Goal: Information Seeking & Learning: Learn about a topic

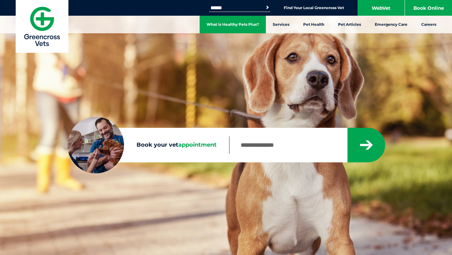
click at [240, 21] on link "What is Healthy Pets Plus?" at bounding box center [232, 25] width 66 height 18
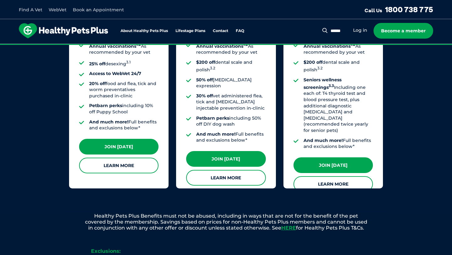
scroll to position [590, 0]
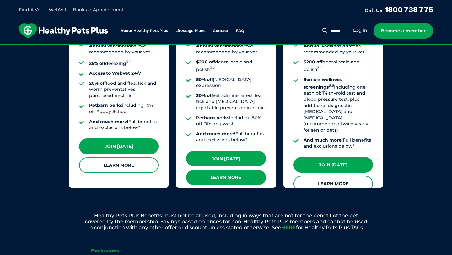
click at [223, 169] on link "Learn More" at bounding box center [225, 177] width 79 height 16
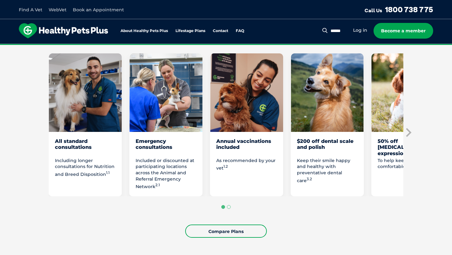
scroll to position [343, 0]
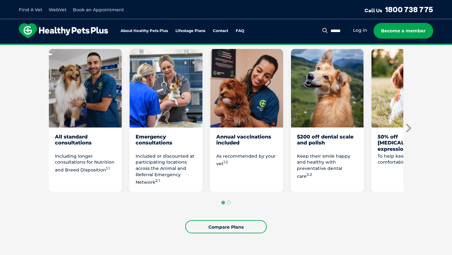
click at [407, 133] on icon "Next slide" at bounding box center [407, 127] width 9 height 9
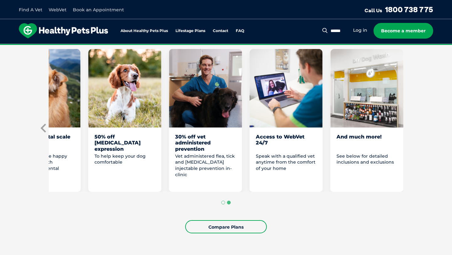
click at [42, 132] on icon "Previous slide" at bounding box center [42, 128] width 5 height 9
